Goal: Information Seeking & Learning: Learn about a topic

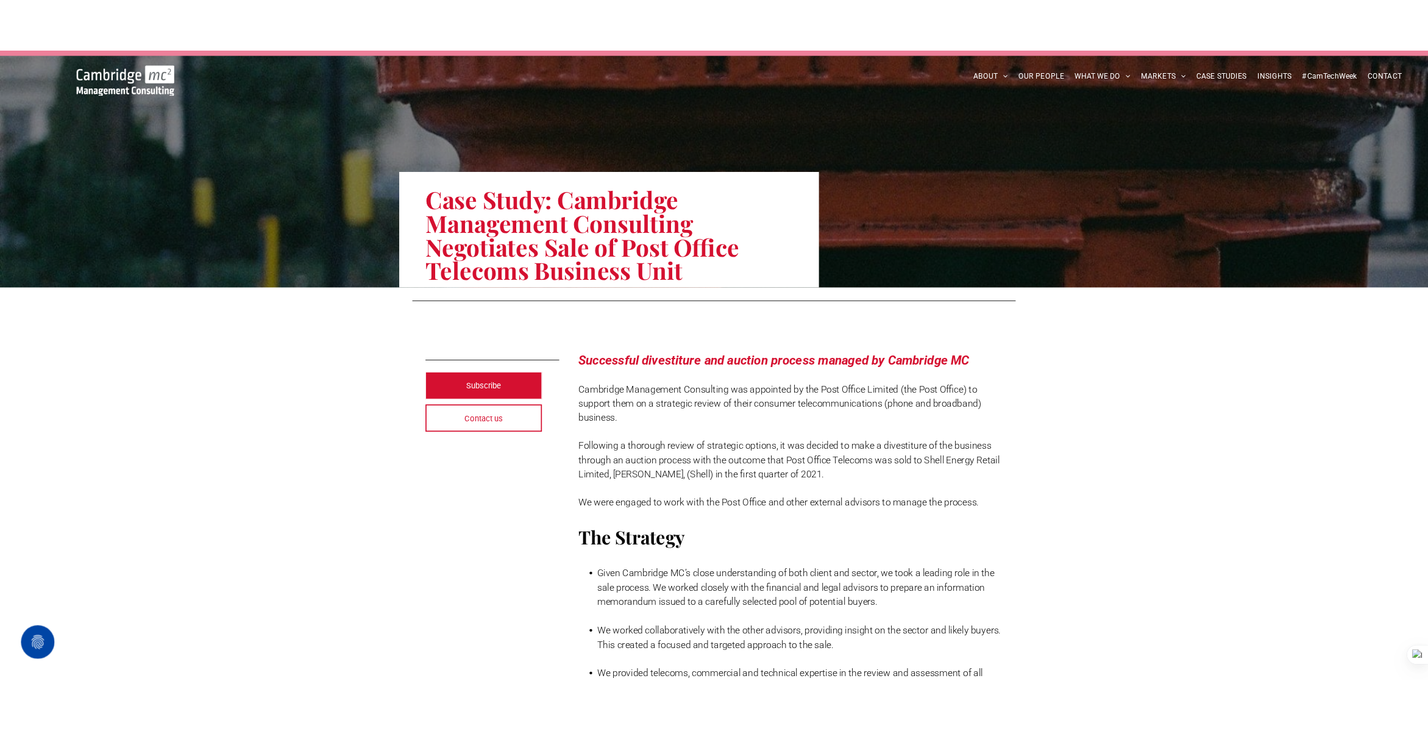
scroll to position [33, 0]
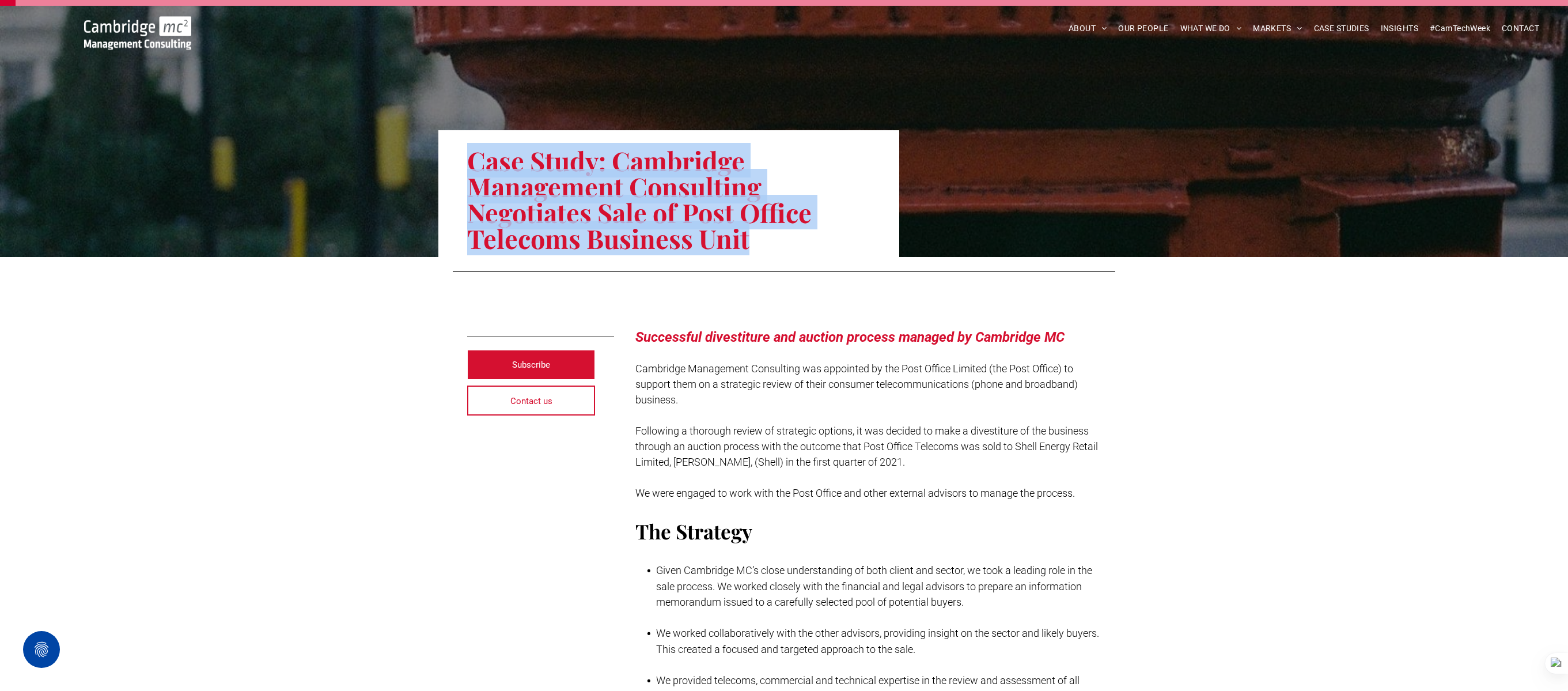
drag, startPoint x: 474, startPoint y: 159, endPoint x: 769, endPoint y: 234, distance: 304.4
click at [769, 234] on h1 "Case Study: Cambridge Management Consulting Negotiates Sale of Post Office Tele…" at bounding box center [668, 199] width 404 height 106
copy h1 "Case Study: Cambridge Management Consulting Negotiates Sale of Post Office Tele…"
click at [1555, 656] on div at bounding box center [1554, 664] width 27 height 21
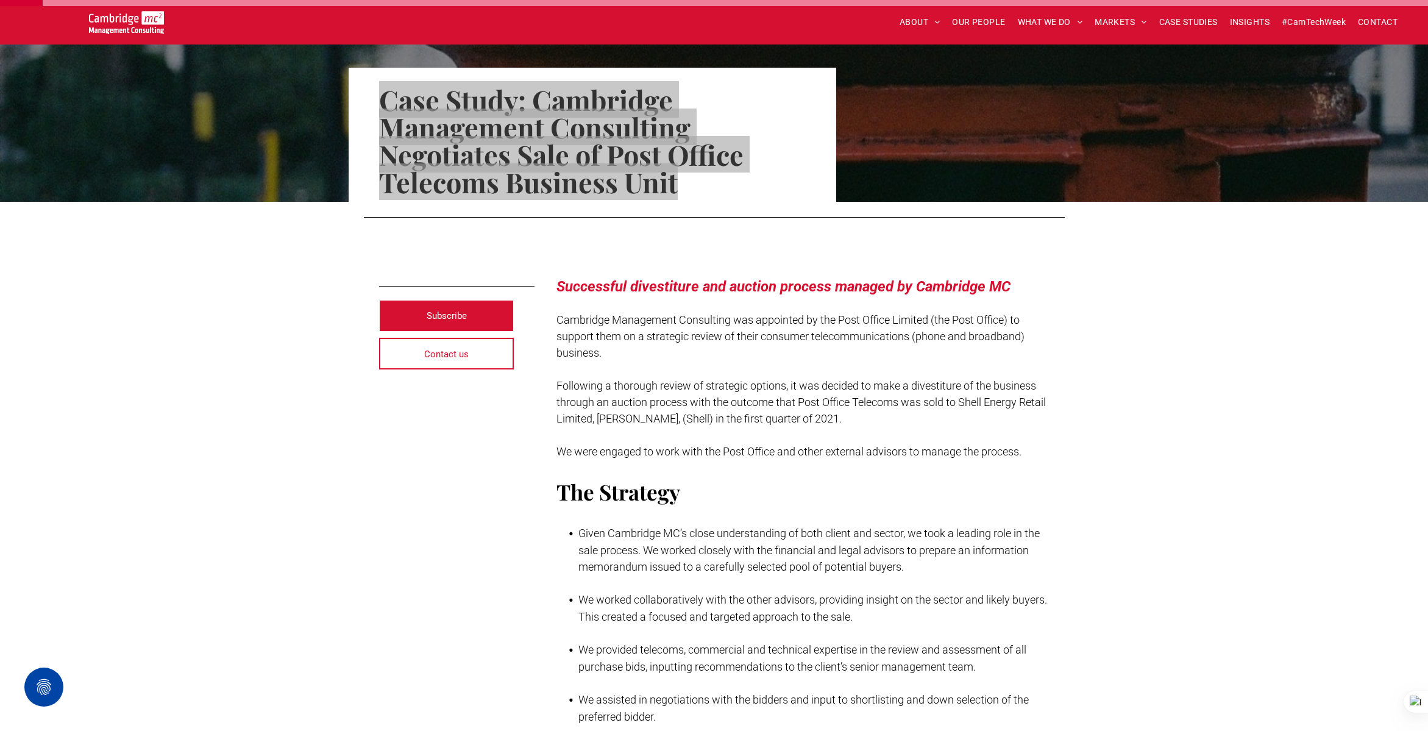
scroll to position [104, 0]
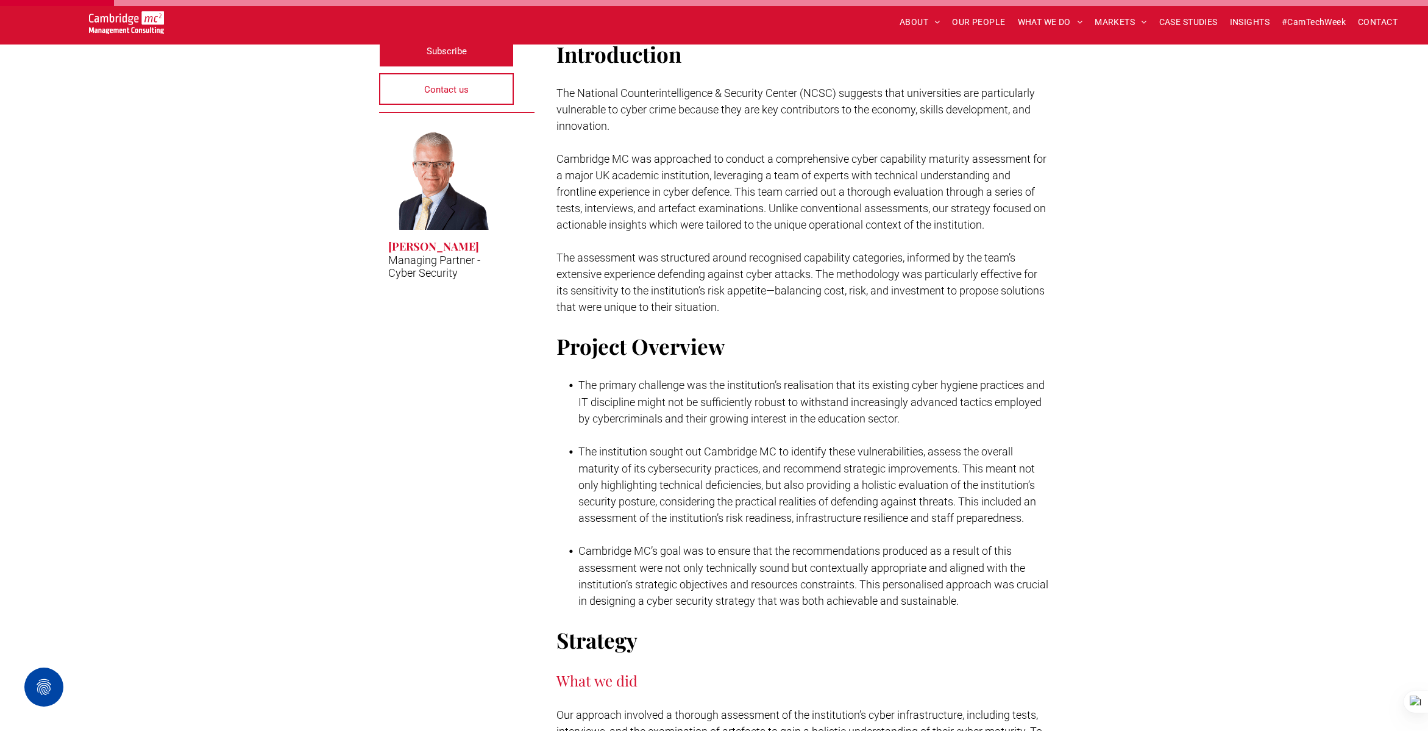
scroll to position [335, 0]
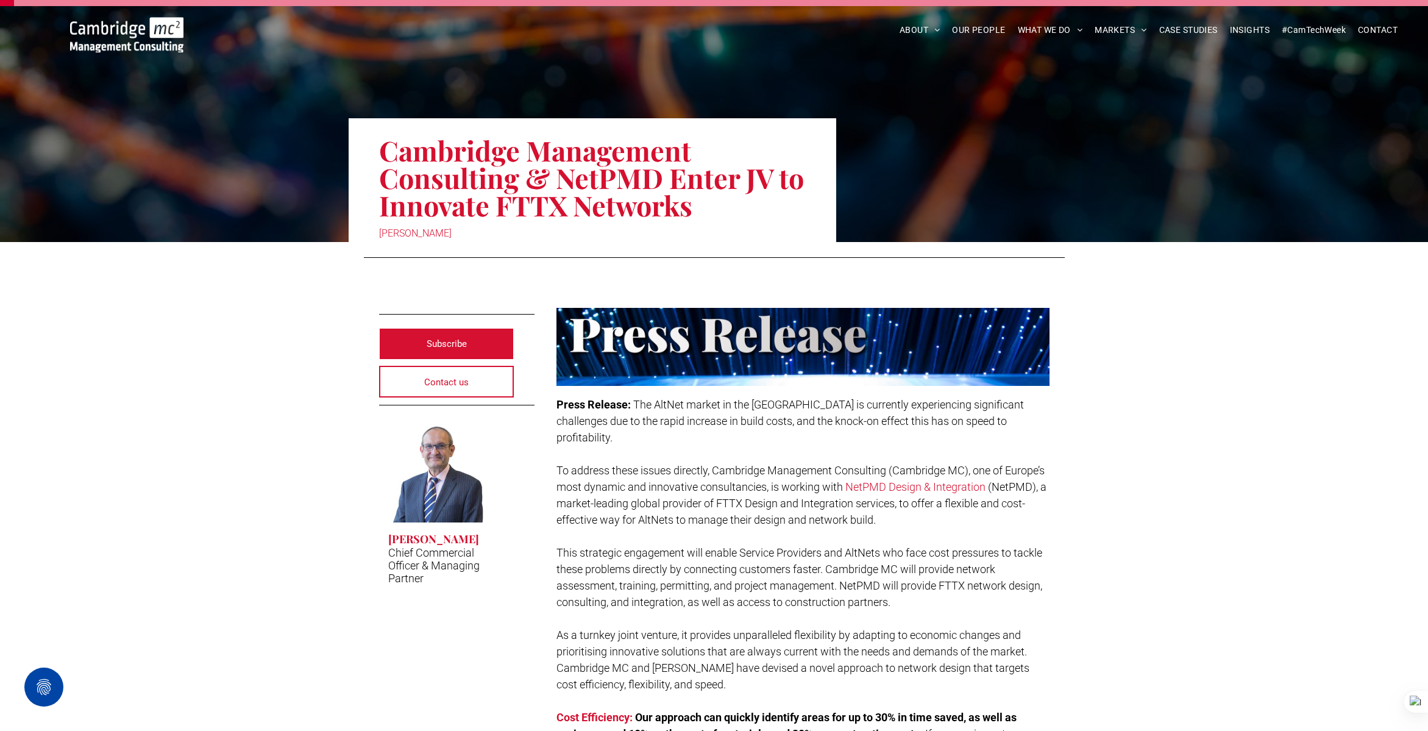
scroll to position [50, 0]
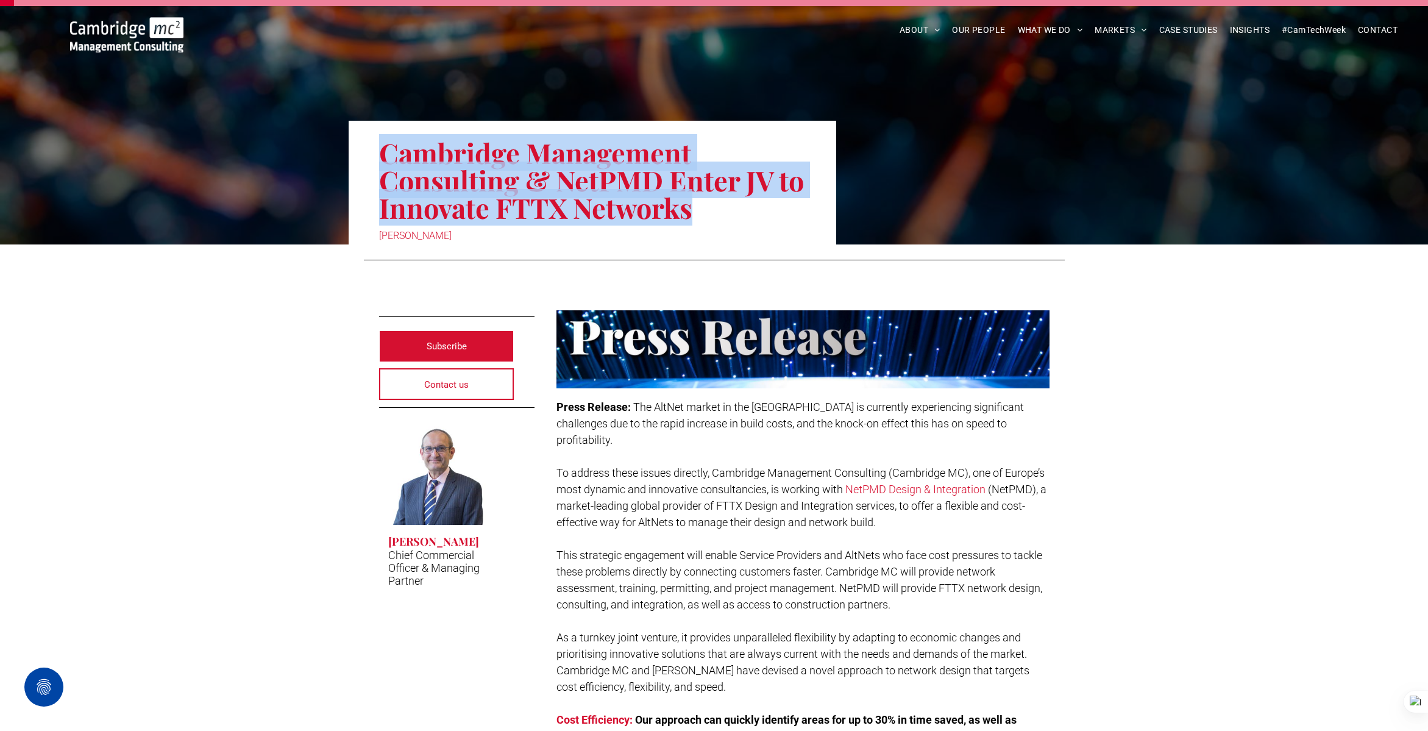
drag, startPoint x: 383, startPoint y: 152, endPoint x: 781, endPoint y: 203, distance: 401.3
click at [781, 203] on h1 "Cambridge Management Consulting & NetPMD Enter JV to Innovate FTTX Networks" at bounding box center [592, 180] width 427 height 85
copy h1 "Cambridge Management Consulting & NetPMD Enter JV to Innovate FTTX Networks"
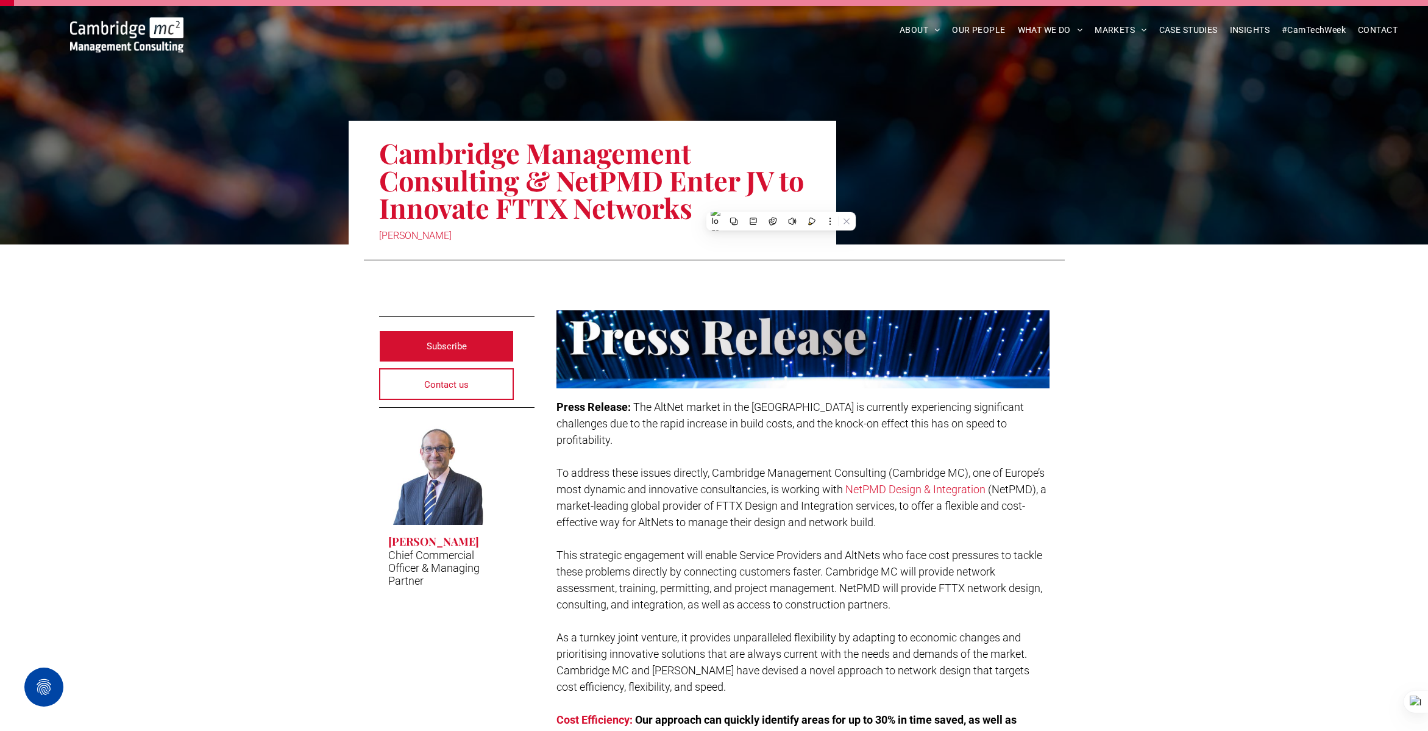
click at [791, 132] on div "Cambridge Management Consulting & NetPMD Enter JV to Innovate FTTX Networks Stu…" at bounding box center [593, 183] width 488 height 124
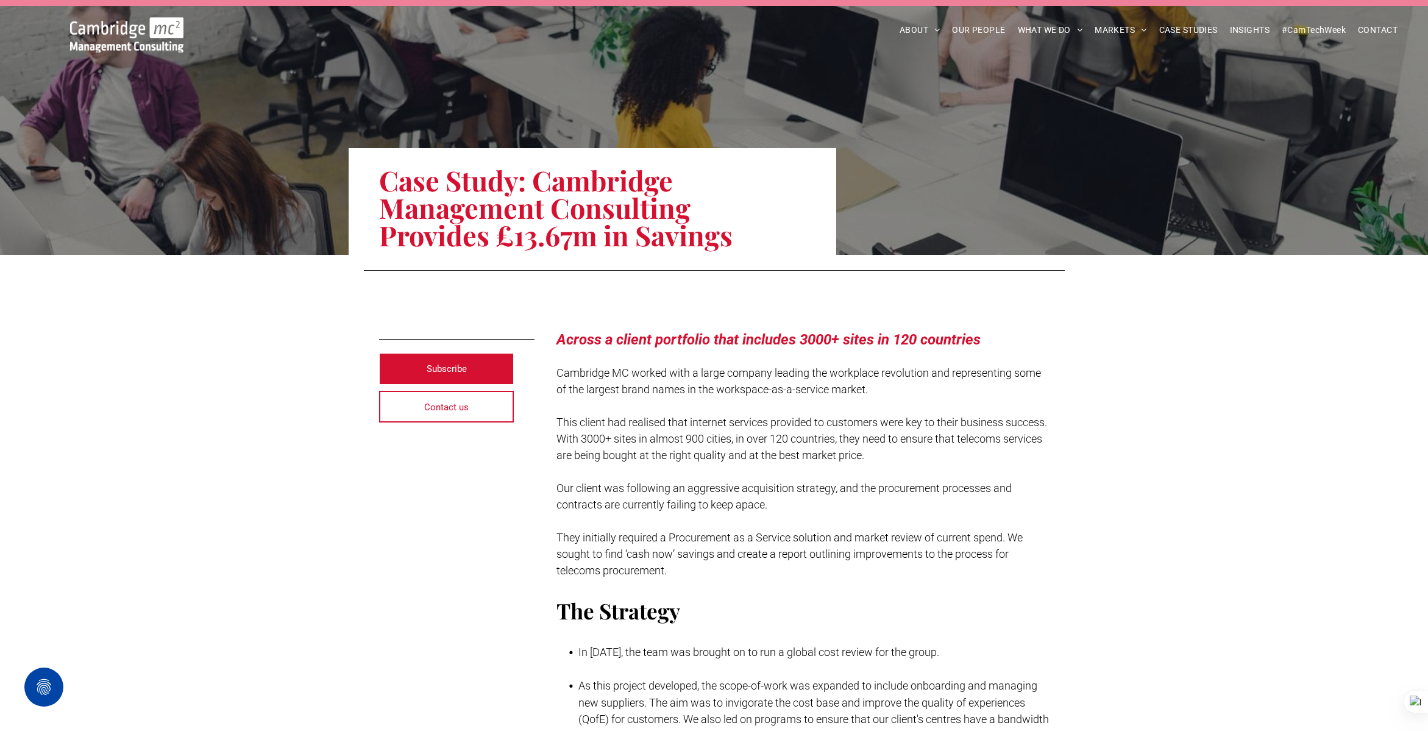
scroll to position [105, 0]
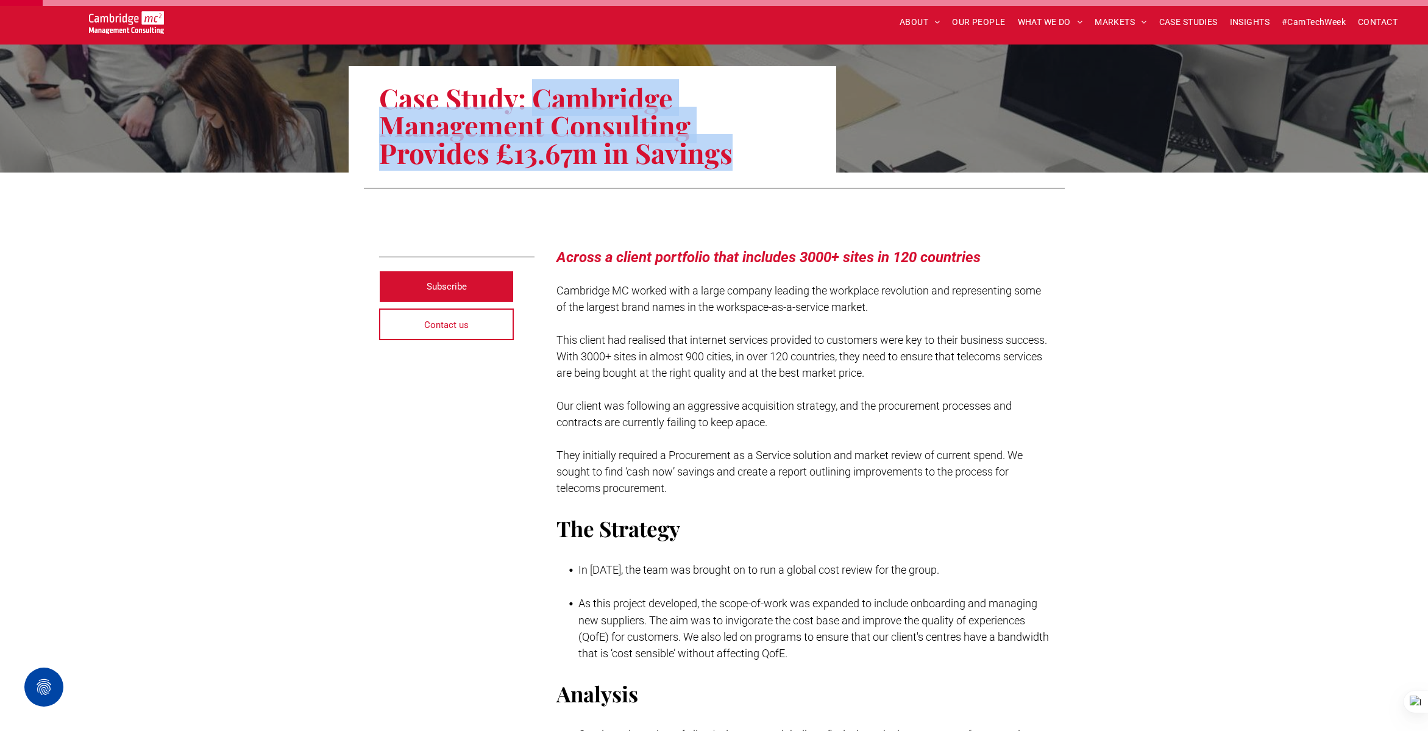
drag, startPoint x: 540, startPoint y: 100, endPoint x: 731, endPoint y: 150, distance: 197.8
click at [731, 150] on h1 "Case Study: Cambridge Management Consulting Provides £13.67m in Savings" at bounding box center [592, 125] width 427 height 85
copy h1 "Cambridge Management Consulting Provides £13.67m in Savings"
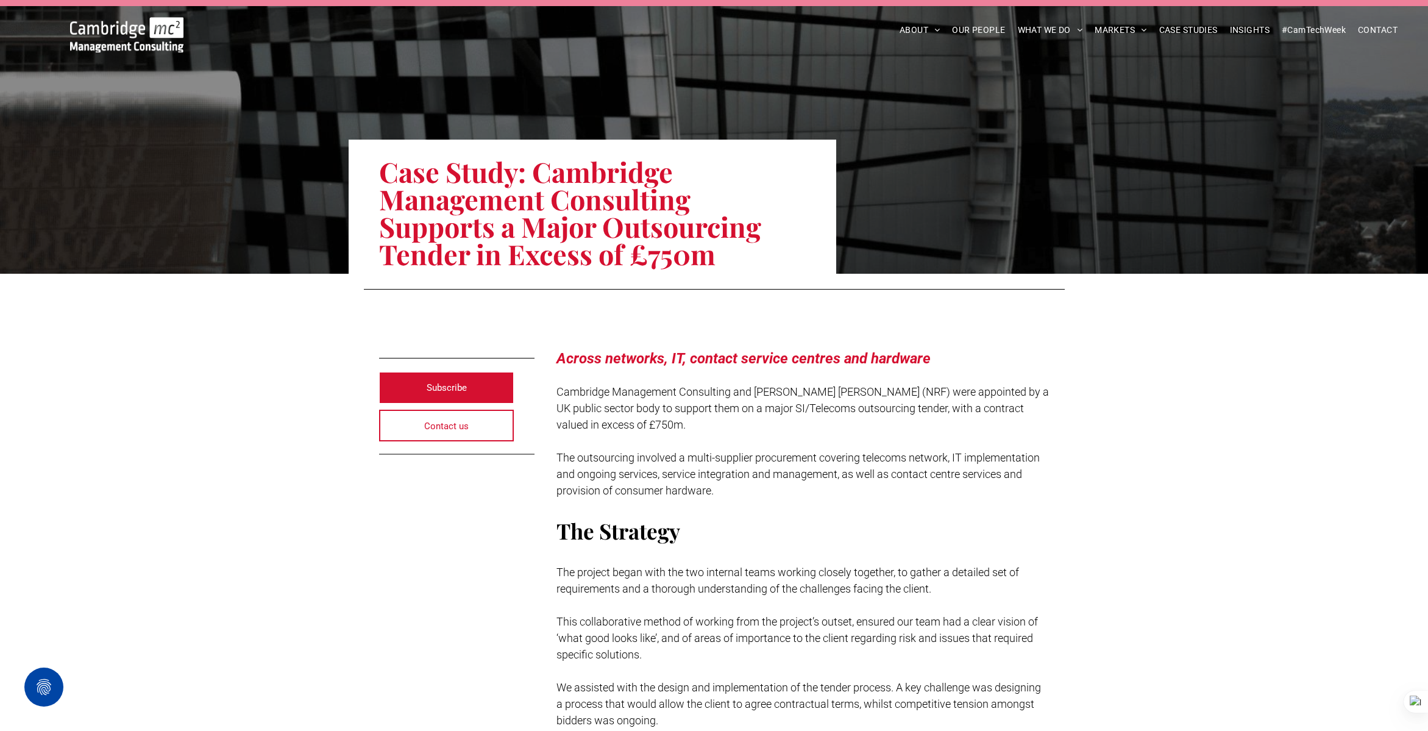
scroll to position [34, 0]
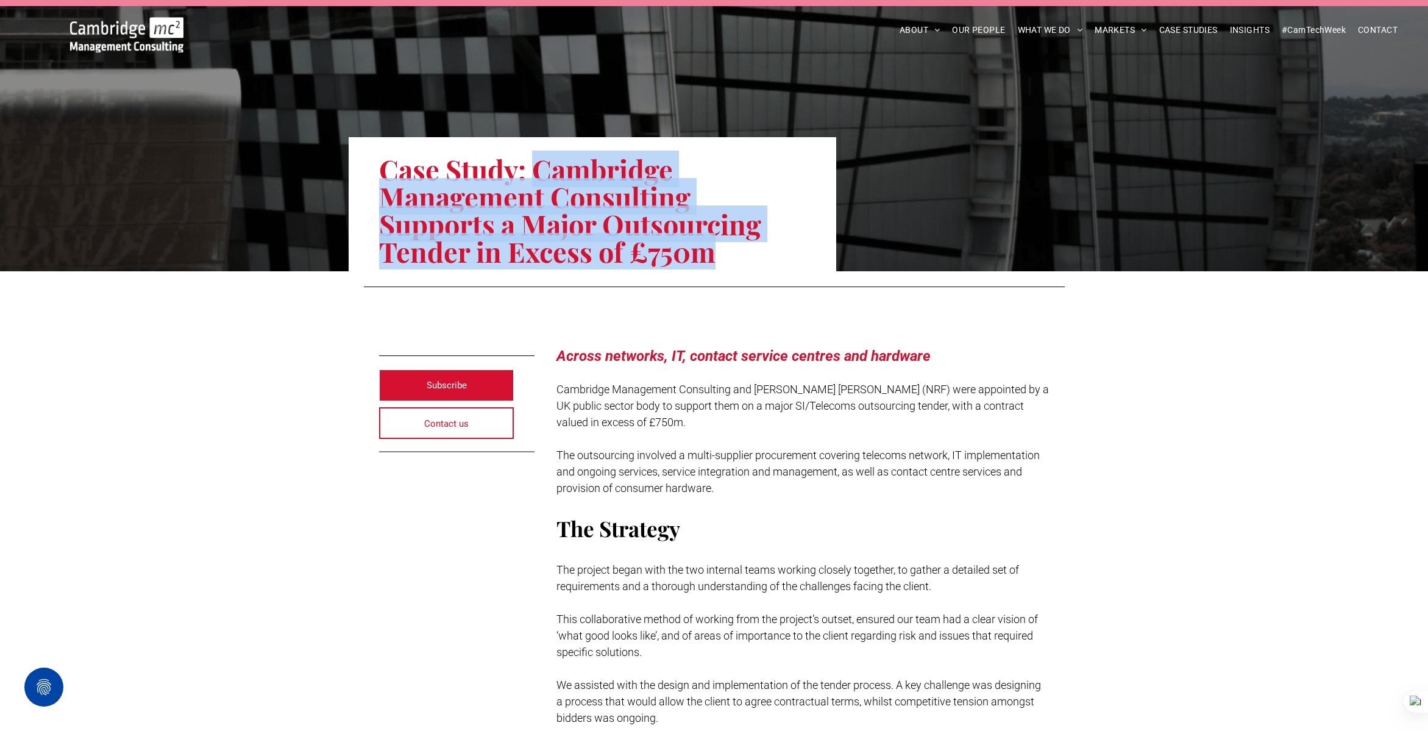
drag, startPoint x: 538, startPoint y: 170, endPoint x: 749, endPoint y: 251, distance: 226.3
click at [749, 251] on h1 "Case Study: Cambridge Management Consulting Supports a Major Outsourcing Tender…" at bounding box center [592, 210] width 427 height 112
copy h1 "Cambridge Management Consulting Supports a Major Outsourcing Tender in Excess o…"
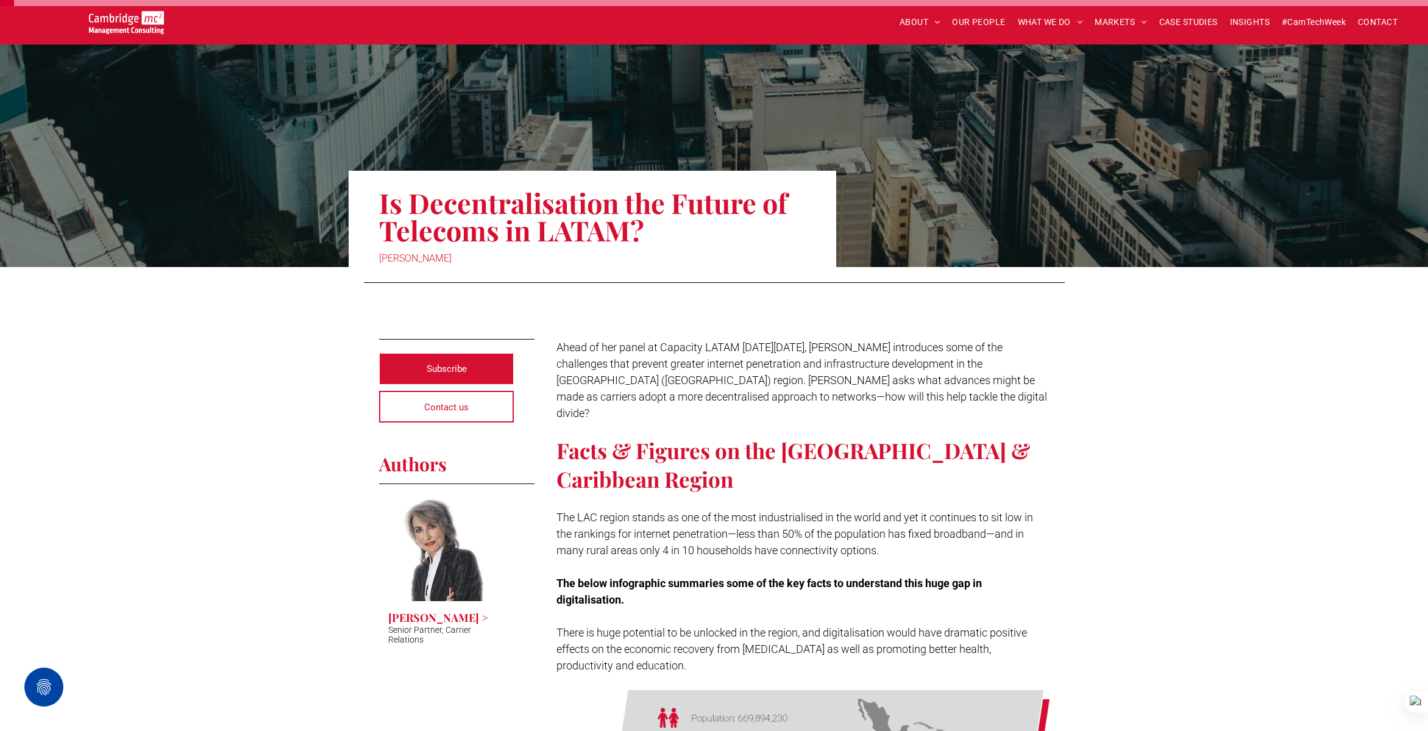
scroll to position [71, 0]
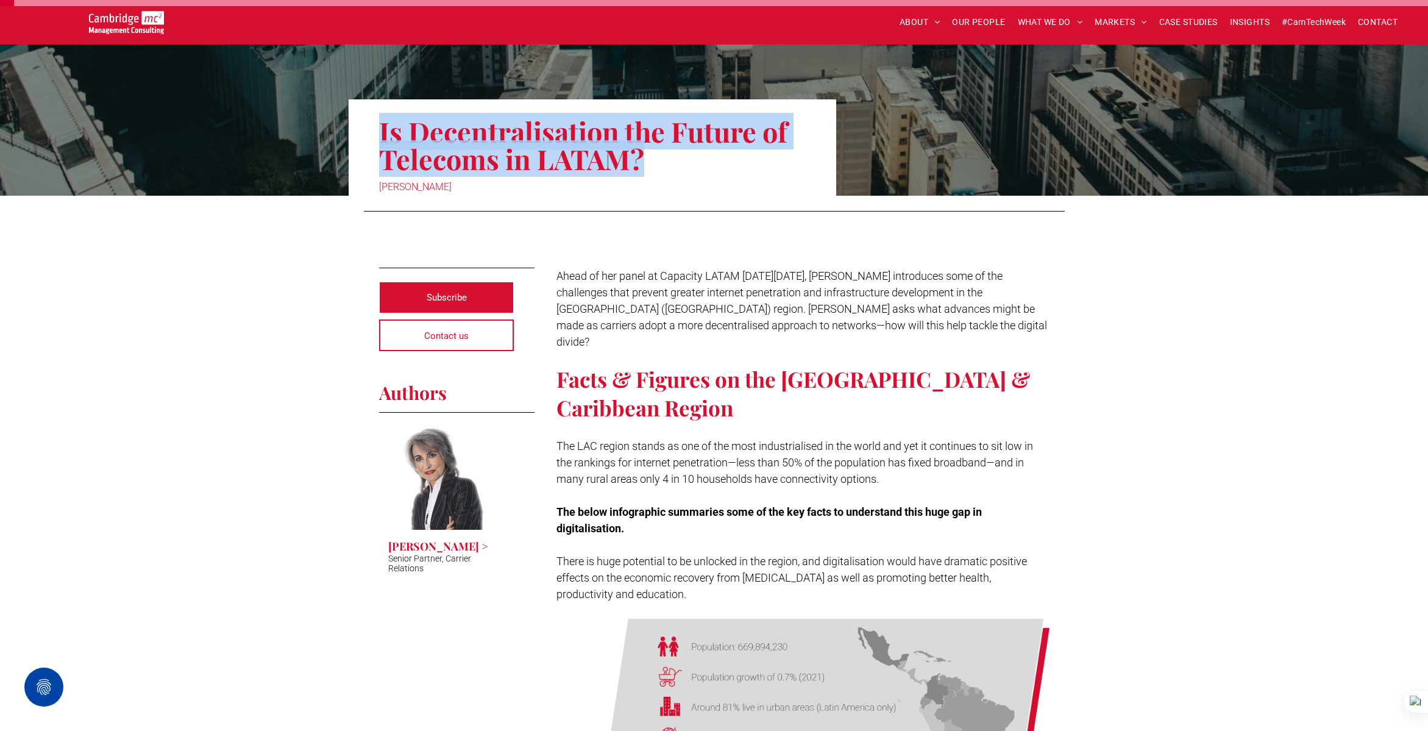
drag, startPoint x: 382, startPoint y: 128, endPoint x: 649, endPoint y: 159, distance: 268.1
click at [649, 159] on h1 "Is Decentralisation the Future of Telecoms in LATAM?" at bounding box center [592, 144] width 427 height 57
copy h1 "Is Decentralisation the Future of Telecoms in LATAM?"
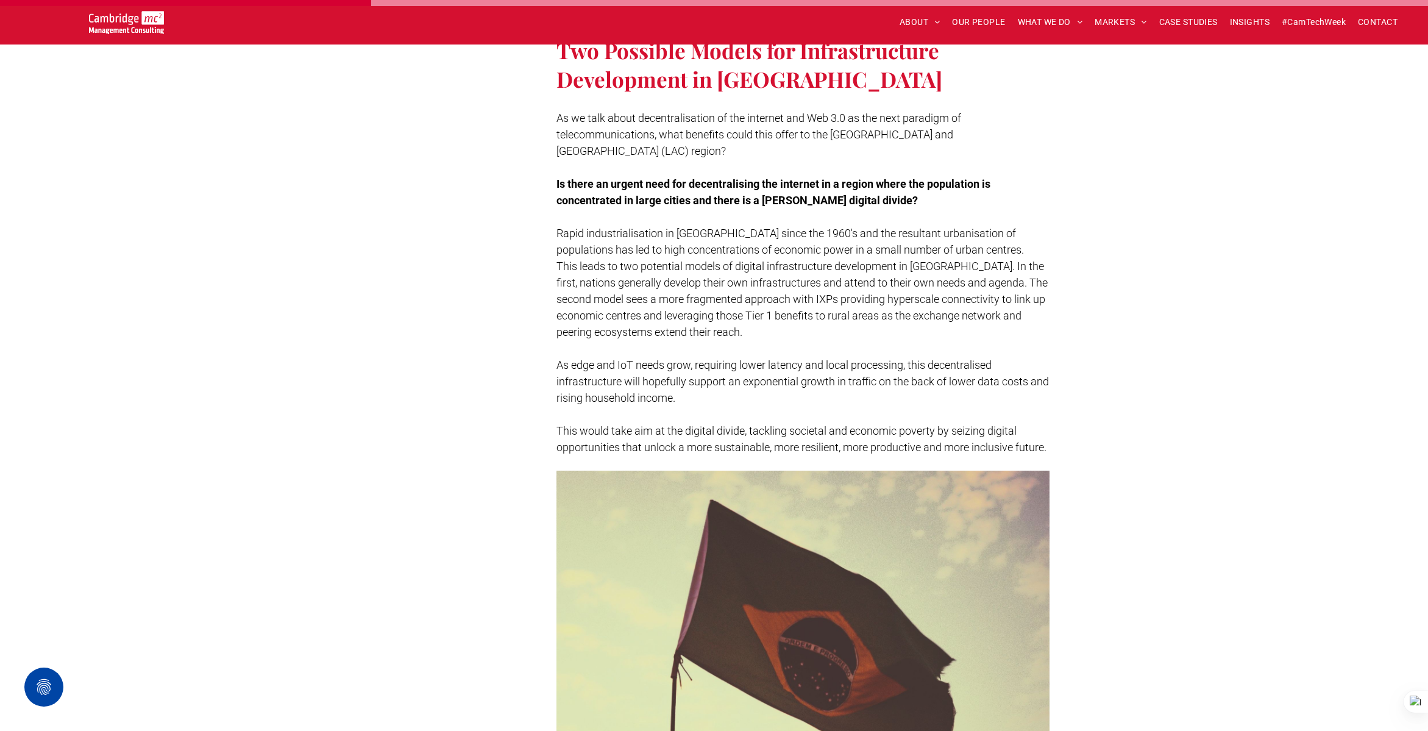
scroll to position [1100, 0]
